Goal: Check status: Check status

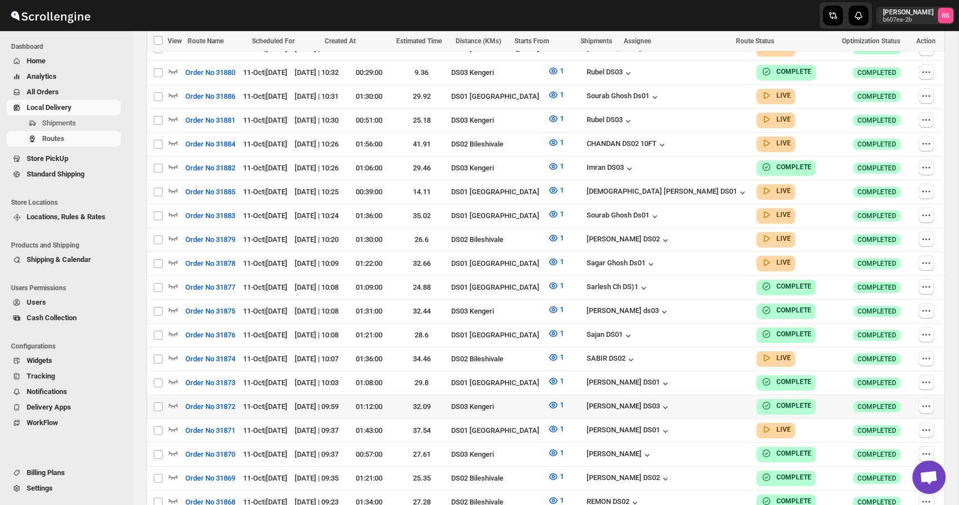
scroll to position [615, 0]
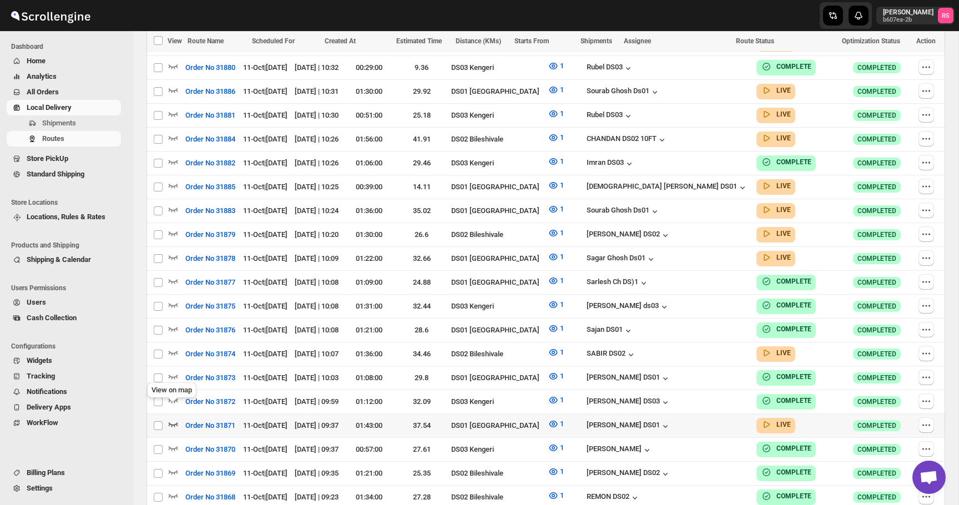
click at [173, 418] on icon "button" at bounding box center [173, 423] width 11 height 11
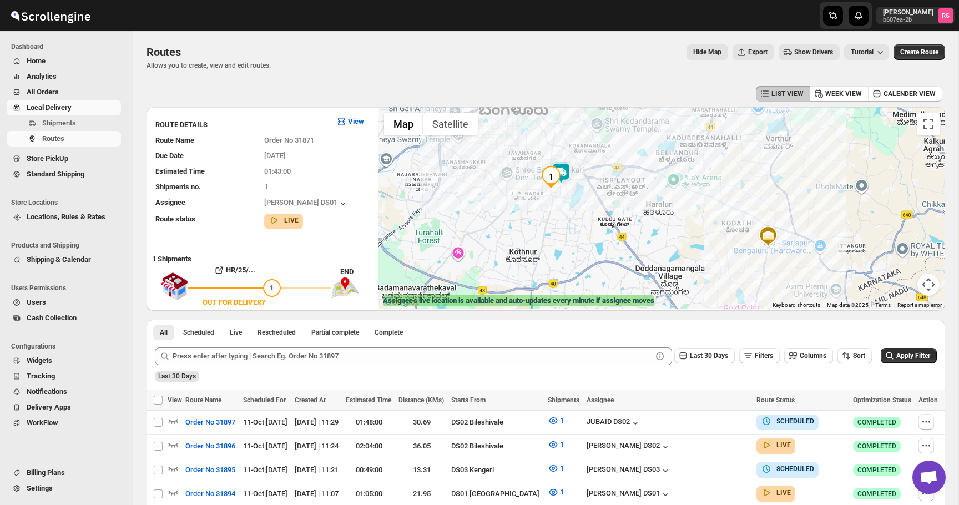
click at [565, 171] on img at bounding box center [561, 173] width 22 height 22
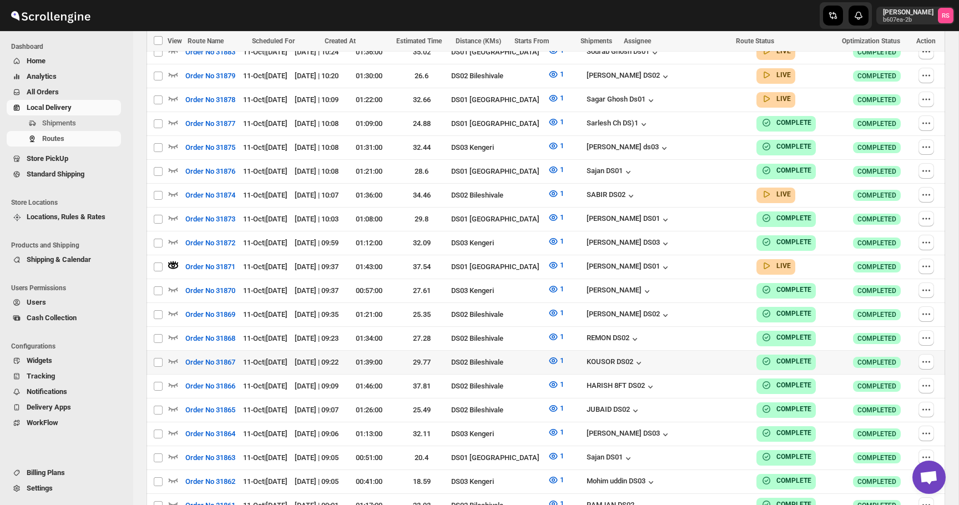
scroll to position [768, 0]
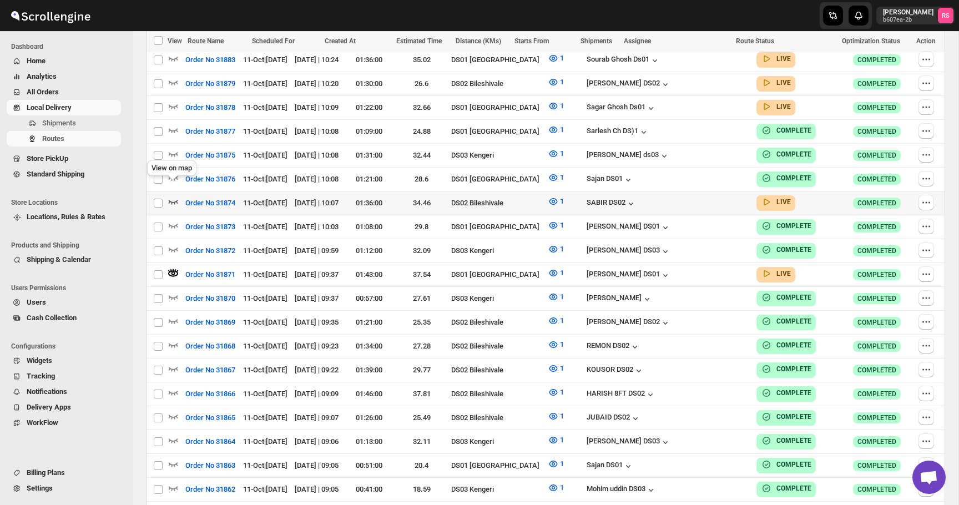
click at [174, 196] on icon "button" at bounding box center [173, 201] width 11 height 11
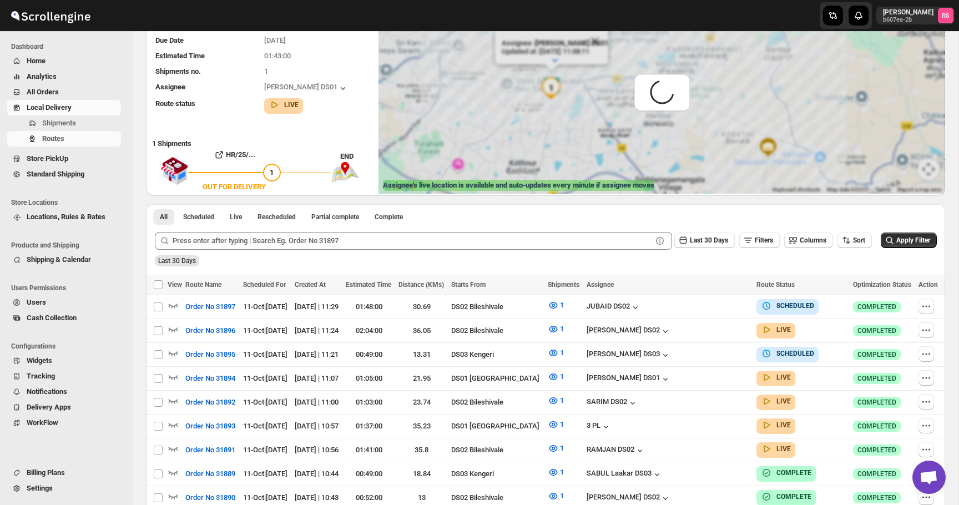
scroll to position [0, 0]
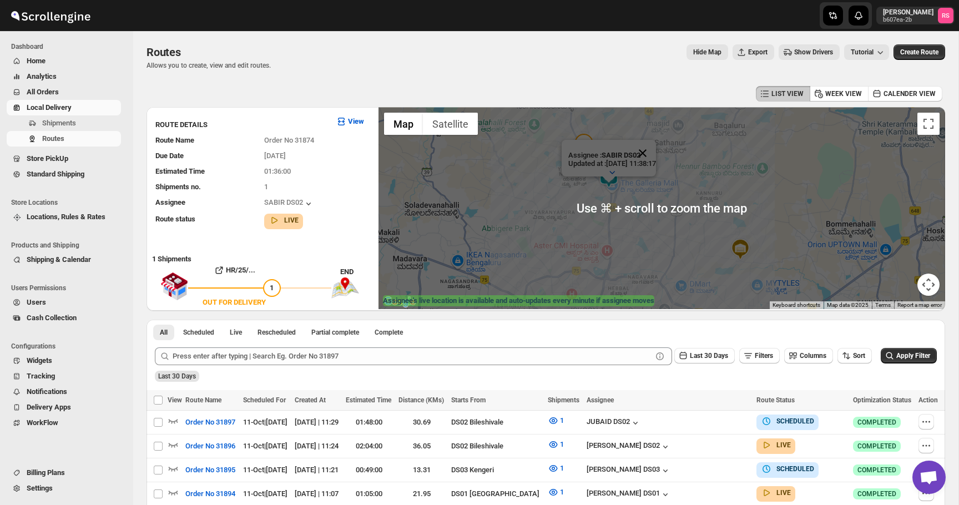
click at [656, 148] on button "Close" at bounding box center [642, 153] width 27 height 27
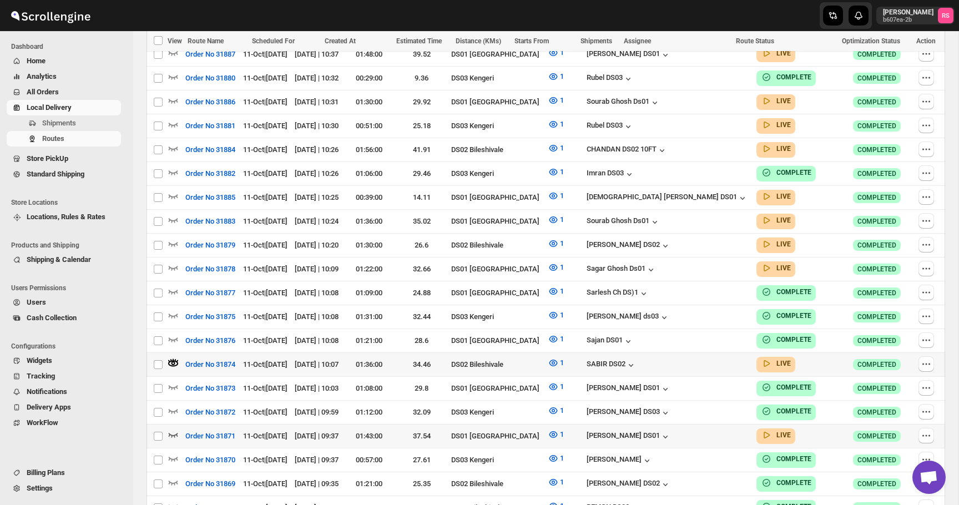
scroll to position [674, 0]
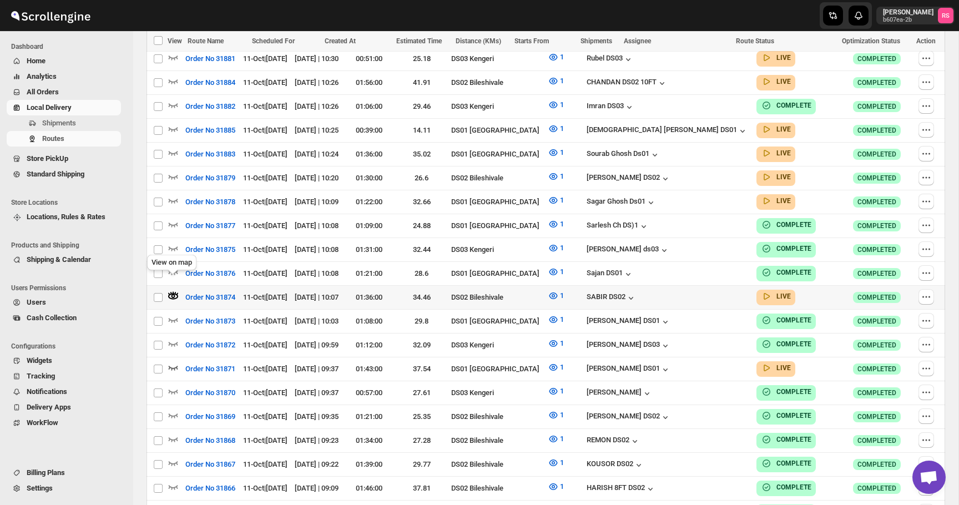
click at [170, 293] on icon "button" at bounding box center [173, 296] width 10 height 6
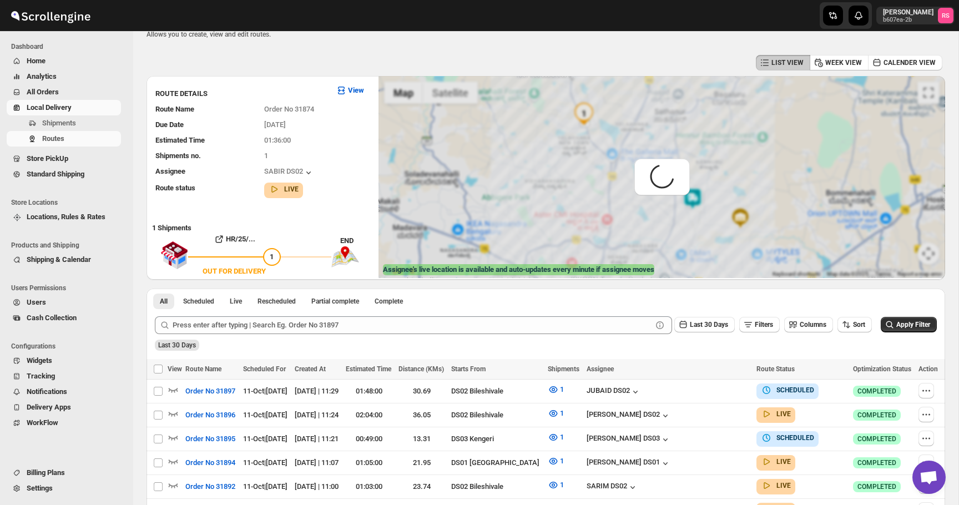
scroll to position [0, 0]
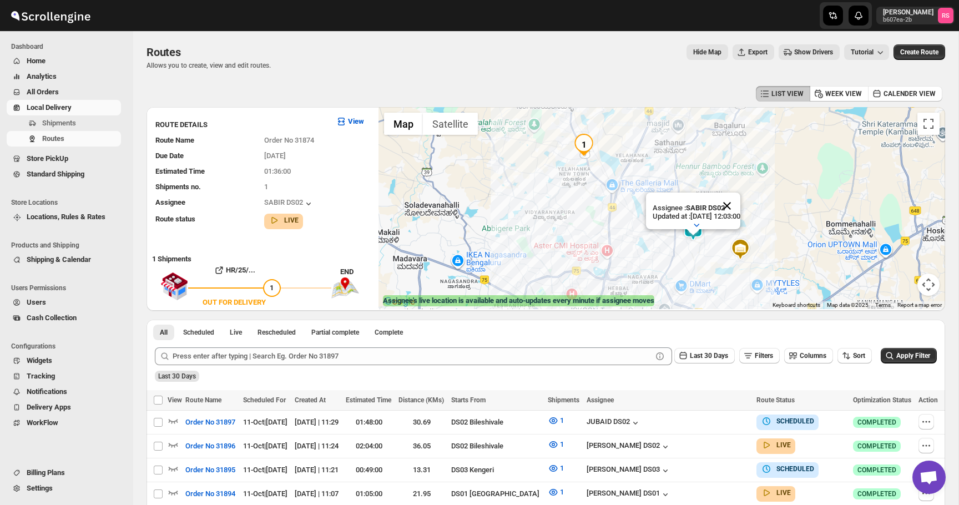
click at [738, 199] on button "Close" at bounding box center [727, 206] width 27 height 27
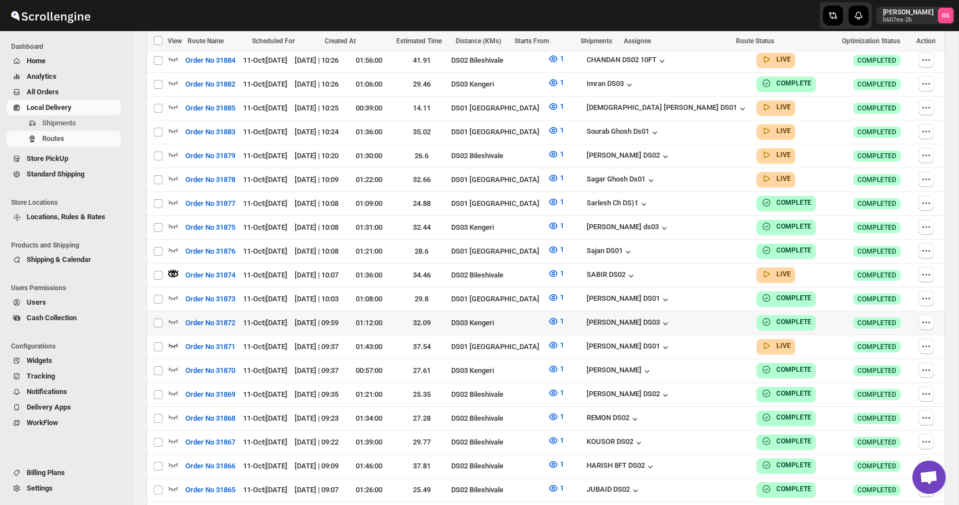
scroll to position [698, 0]
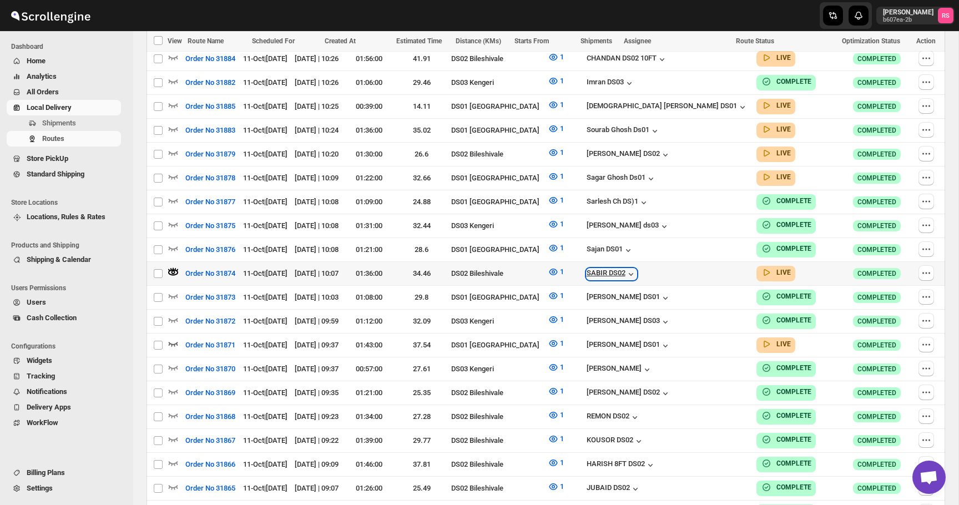
click at [637, 269] on icon "button" at bounding box center [630, 274] width 11 height 11
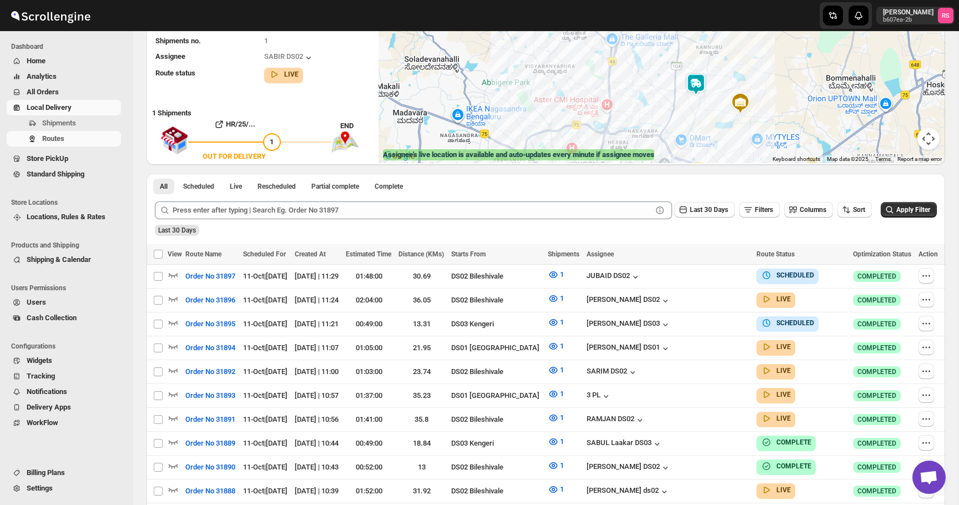
scroll to position [0, 0]
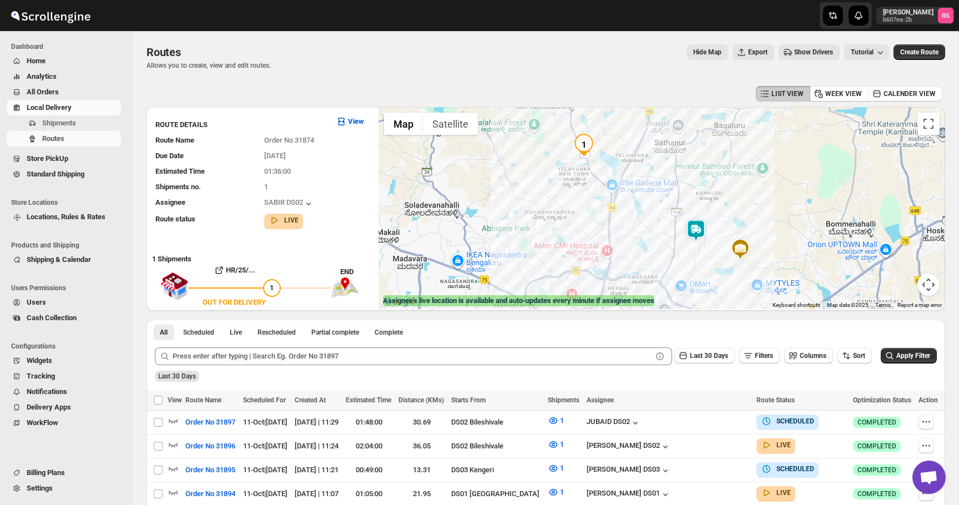
click at [462, 85] on div "LIST VIEW WEEK VIEW CALENDER VIEW" at bounding box center [546, 93] width 799 height 21
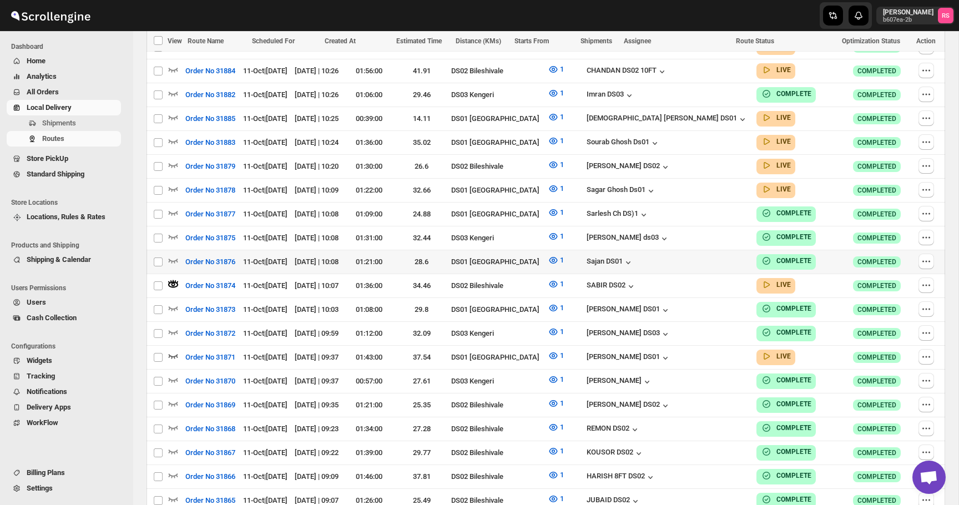
scroll to position [685, 0]
click at [171, 160] on icon "button" at bounding box center [173, 165] width 11 height 11
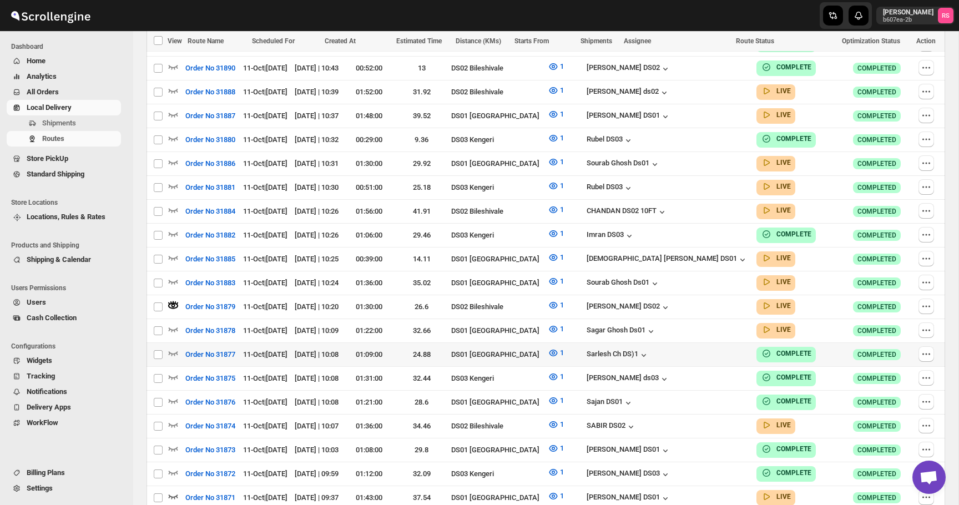
scroll to position [541, 0]
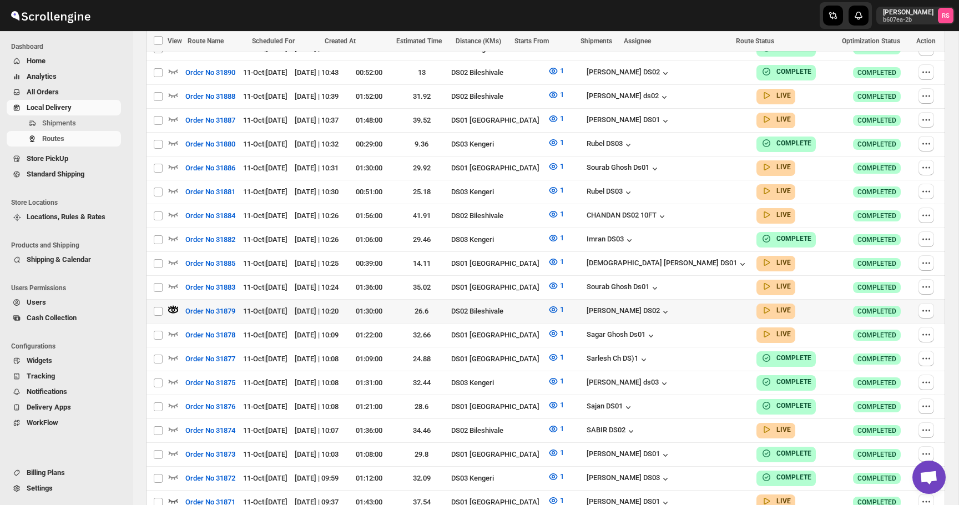
click at [699, 310] on td "[PERSON_NAME] DS02" at bounding box center [668, 311] width 170 height 24
checkbox input "true"
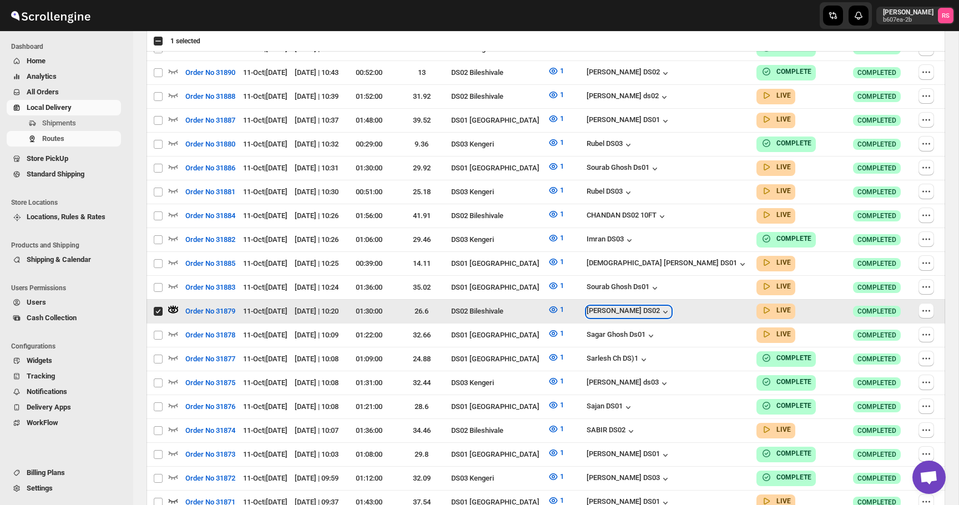
click at [668, 311] on icon "button" at bounding box center [665, 312] width 4 height 3
click at [172, 280] on icon "button" at bounding box center [173, 285] width 11 height 11
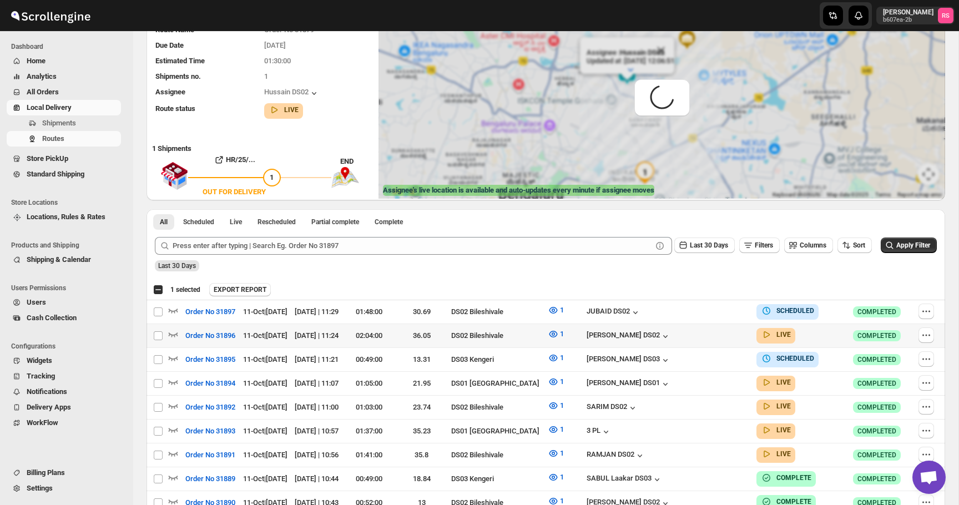
scroll to position [0, 0]
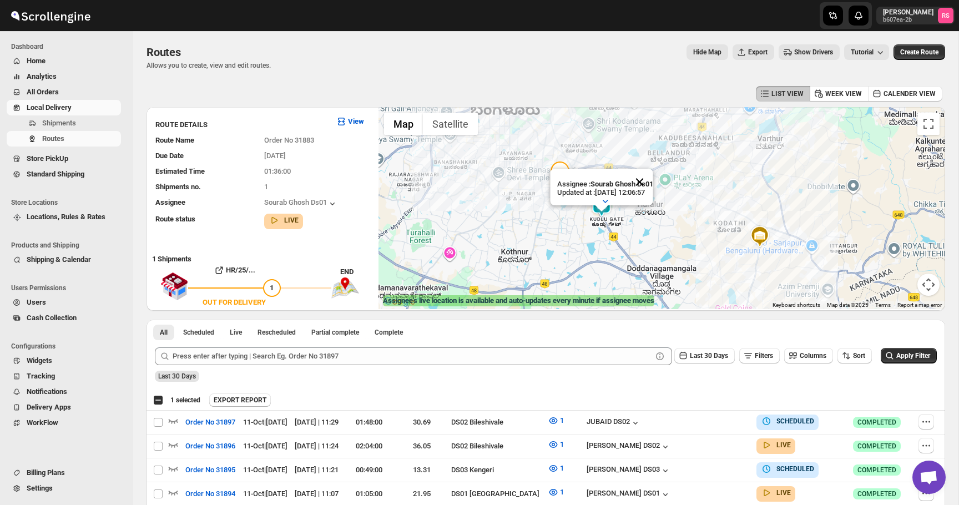
click at [644, 181] on button "Close" at bounding box center [639, 182] width 27 height 27
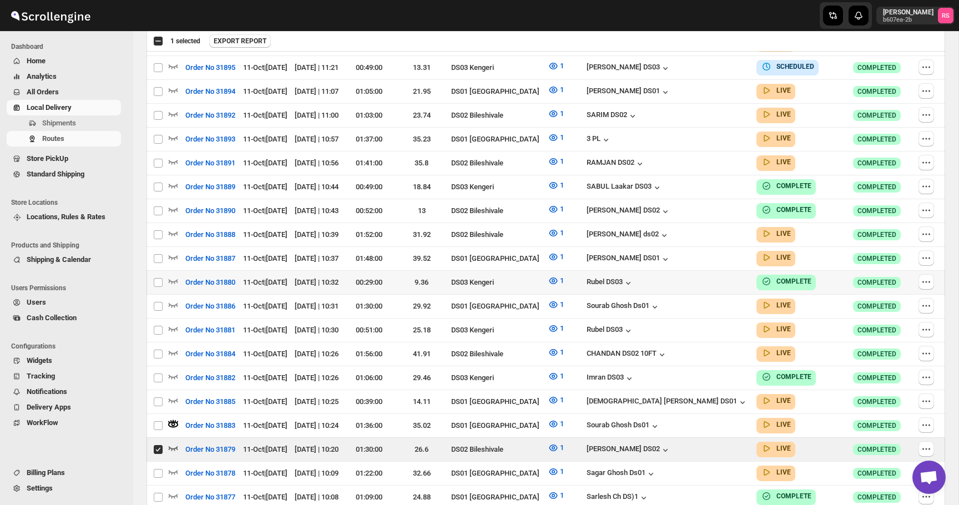
scroll to position [411, 0]
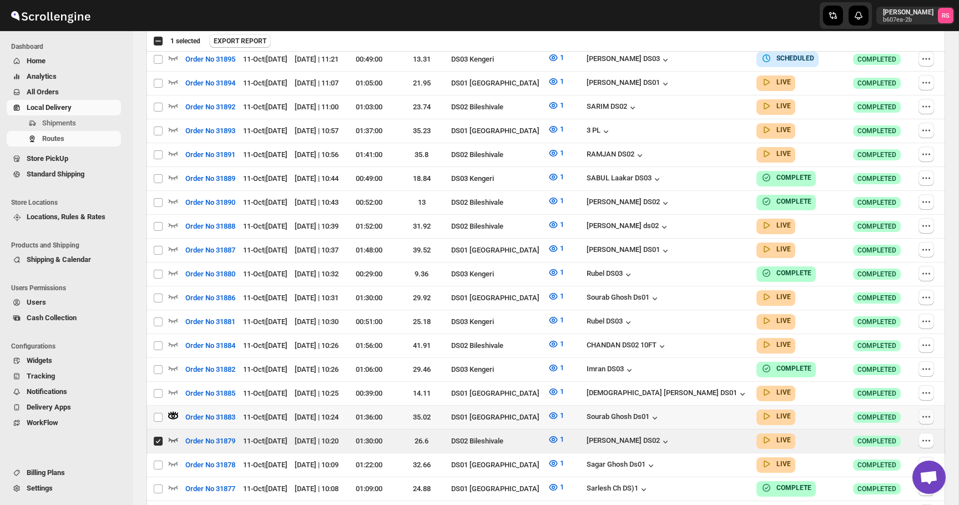
click at [921, 411] on icon "button" at bounding box center [926, 416] width 11 height 11
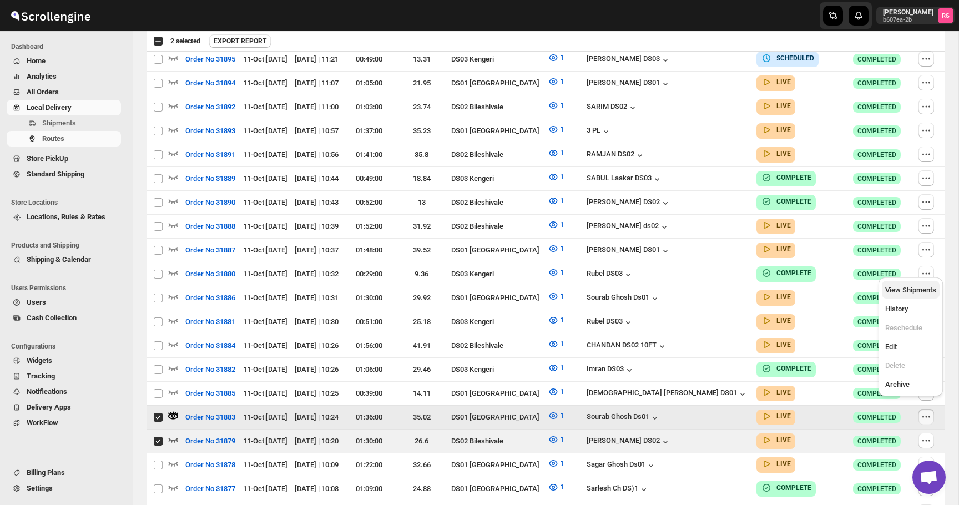
click at [916, 291] on span "View Shipments" at bounding box center [910, 290] width 51 height 8
checkbox input "false"
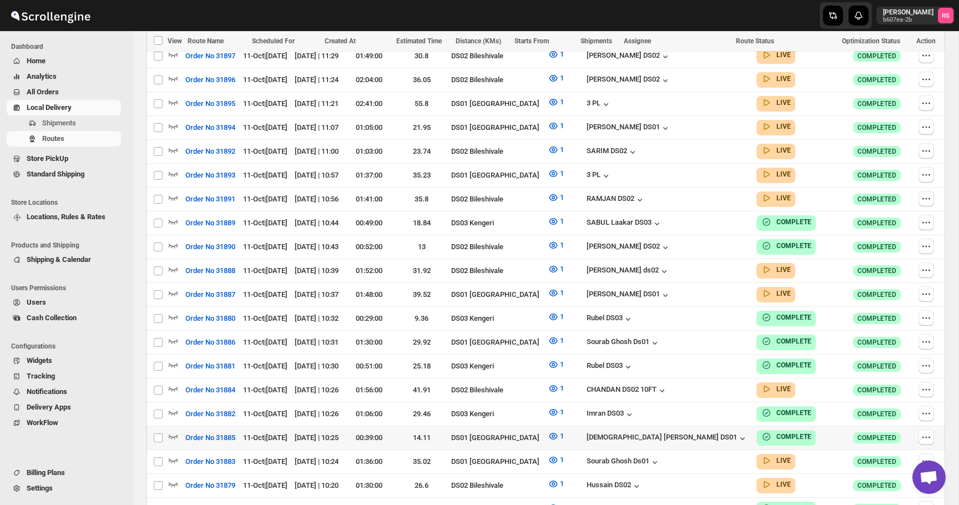
scroll to position [460, 0]
click at [172, 379] on div "View on map" at bounding box center [172, 385] width 54 height 24
click at [668, 386] on div "CHANDAN DS02 10FT" at bounding box center [627, 391] width 81 height 11
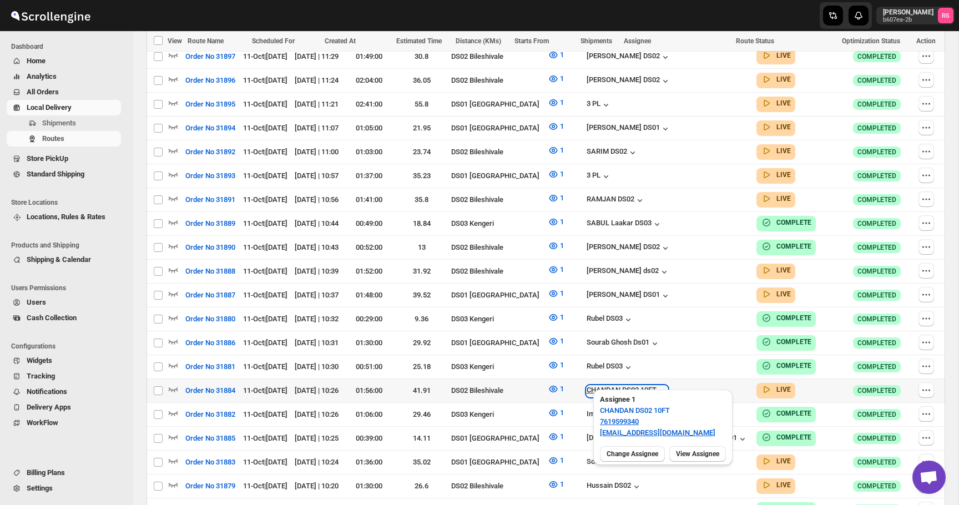
click at [668, 386] on icon "button" at bounding box center [662, 391] width 11 height 11
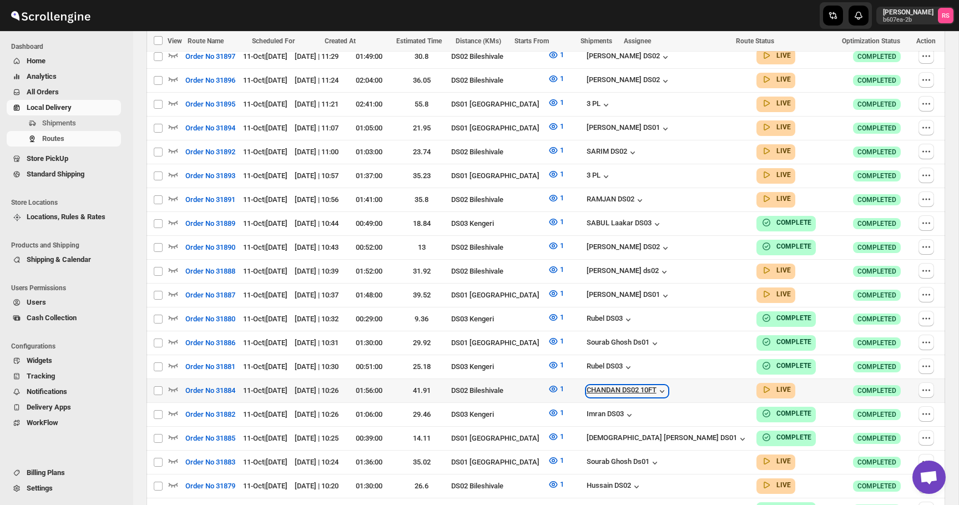
click at [668, 386] on icon "button" at bounding box center [662, 391] width 11 height 11
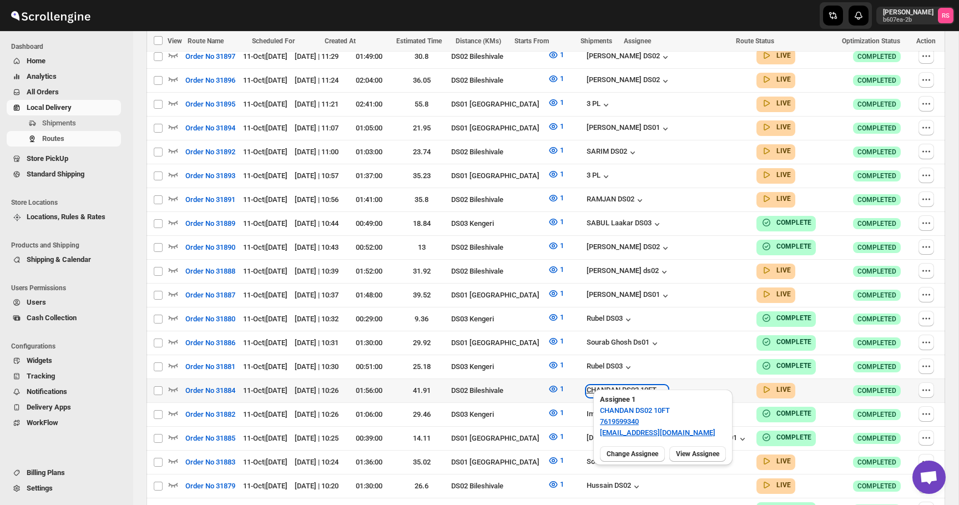
click at [668, 386] on icon "button" at bounding box center [662, 391] width 11 height 11
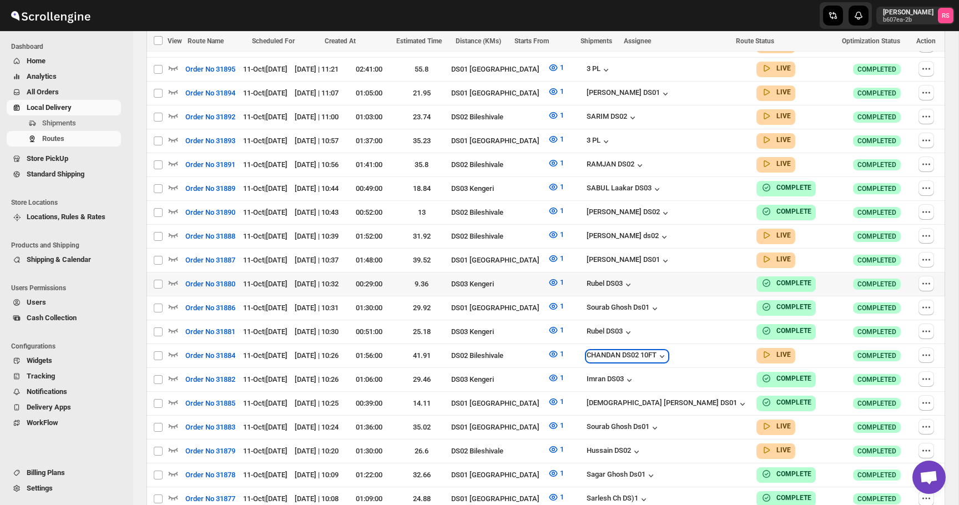
scroll to position [509, 0]
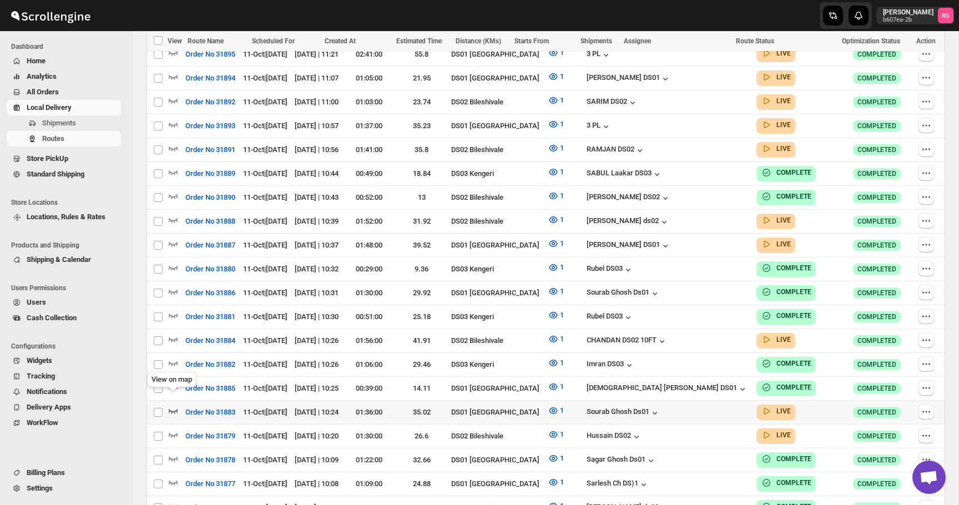
click at [176, 405] on icon "button" at bounding box center [173, 410] width 11 height 11
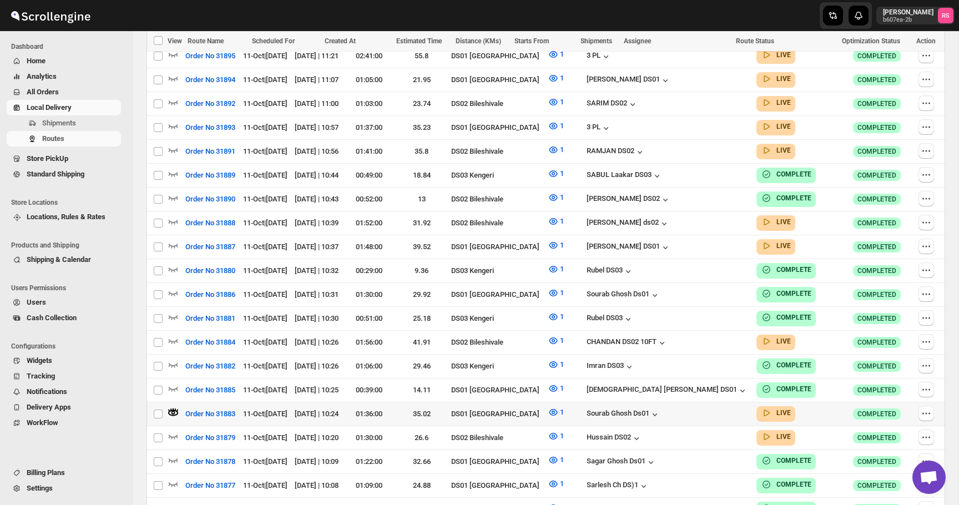
scroll to position [511, 0]
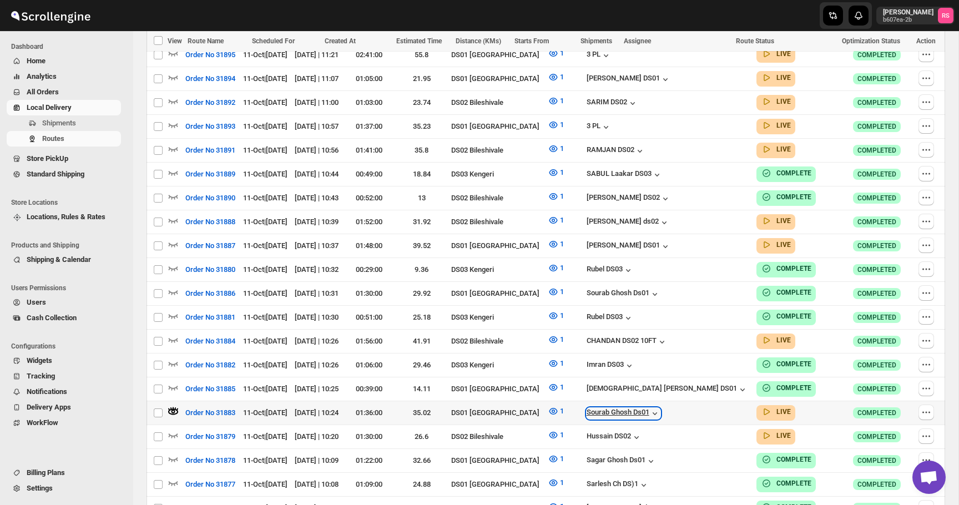
click at [660, 408] on icon "button" at bounding box center [654, 413] width 11 height 11
